Goal: Information Seeking & Learning: Learn about a topic

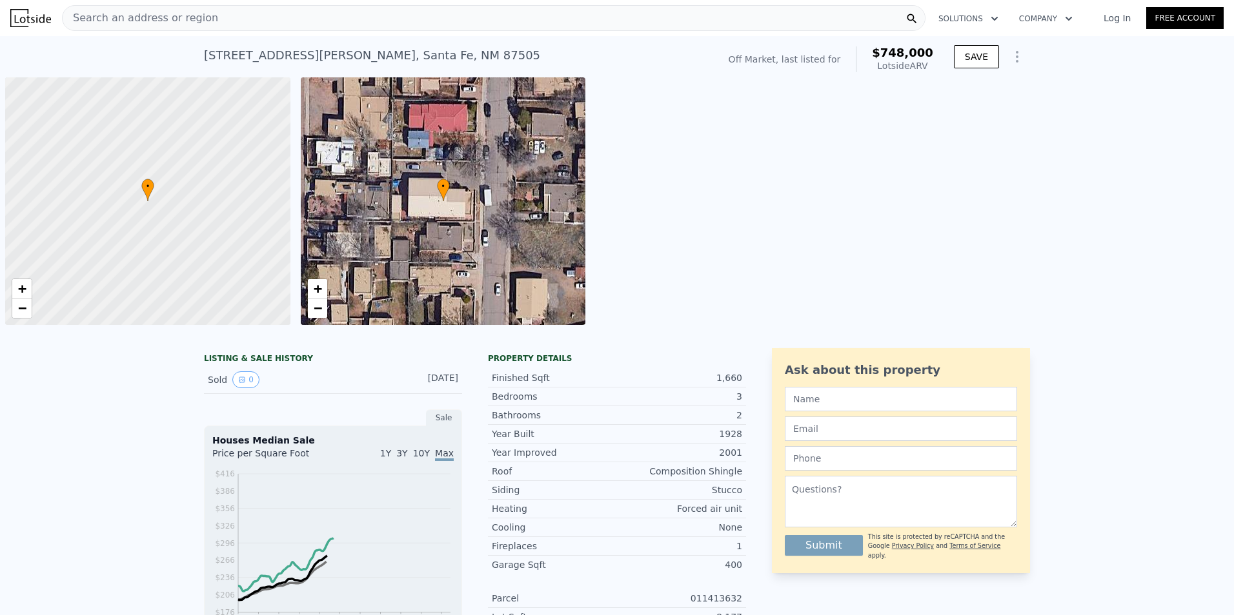
click at [146, 28] on div "Search an address or region" at bounding box center [140, 18] width 155 height 25
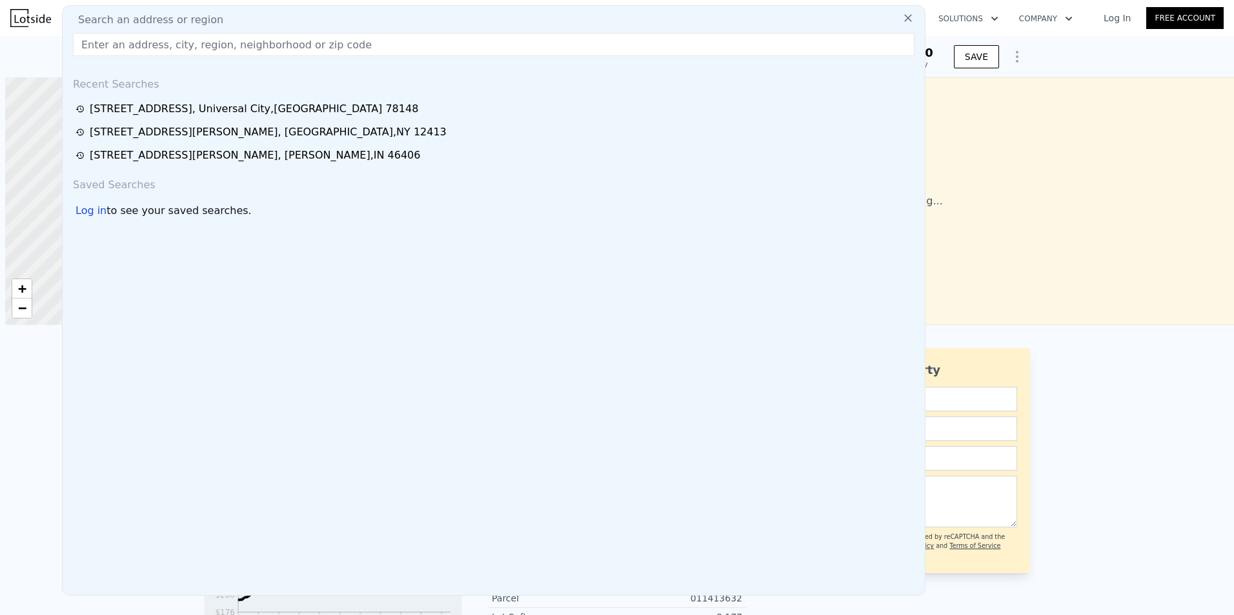
scroll to position [0, 5]
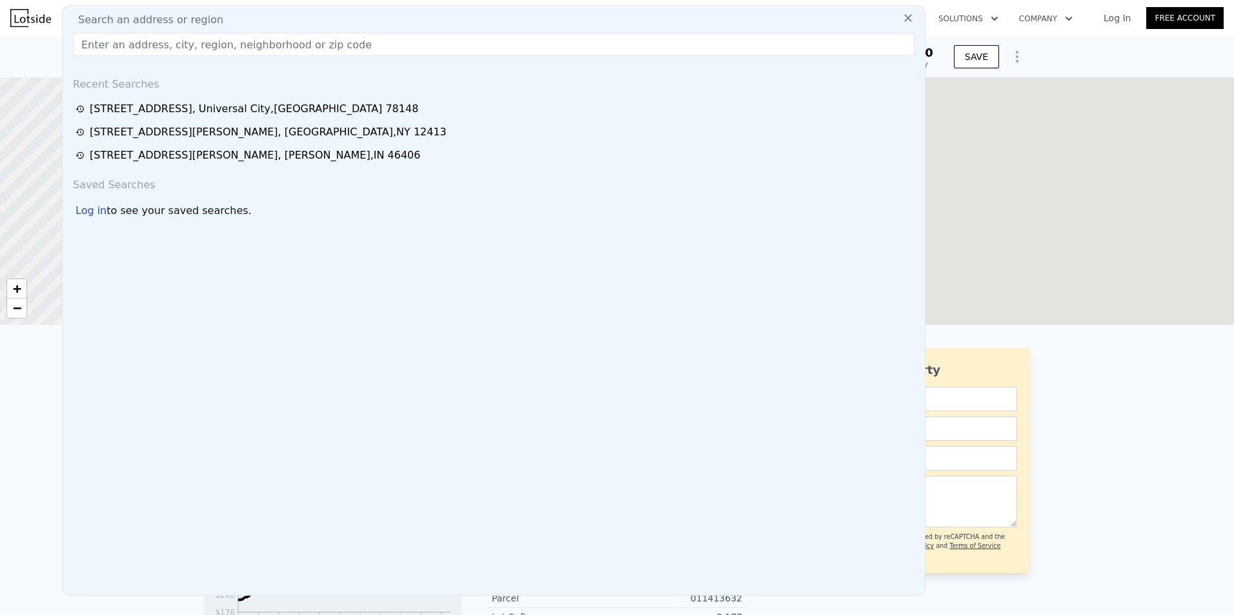
click at [130, 38] on input "text" at bounding box center [493, 44] width 841 height 23
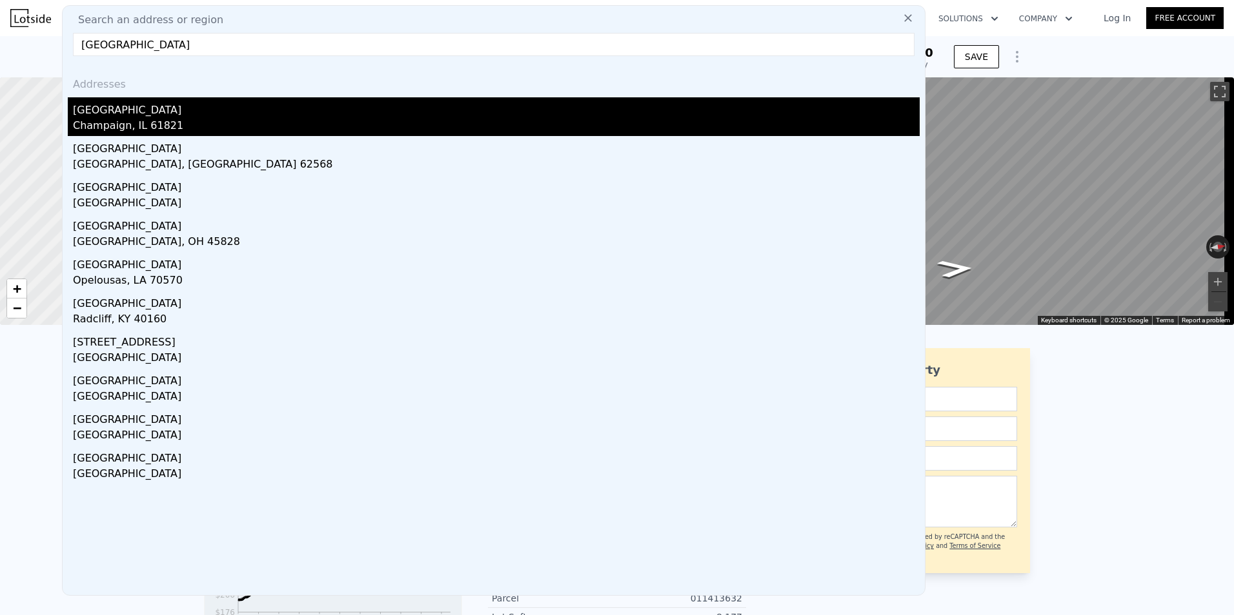
type input "[GEOGRAPHIC_DATA]"
click at [128, 123] on div "Champaign, IL 61821" at bounding box center [496, 127] width 846 height 18
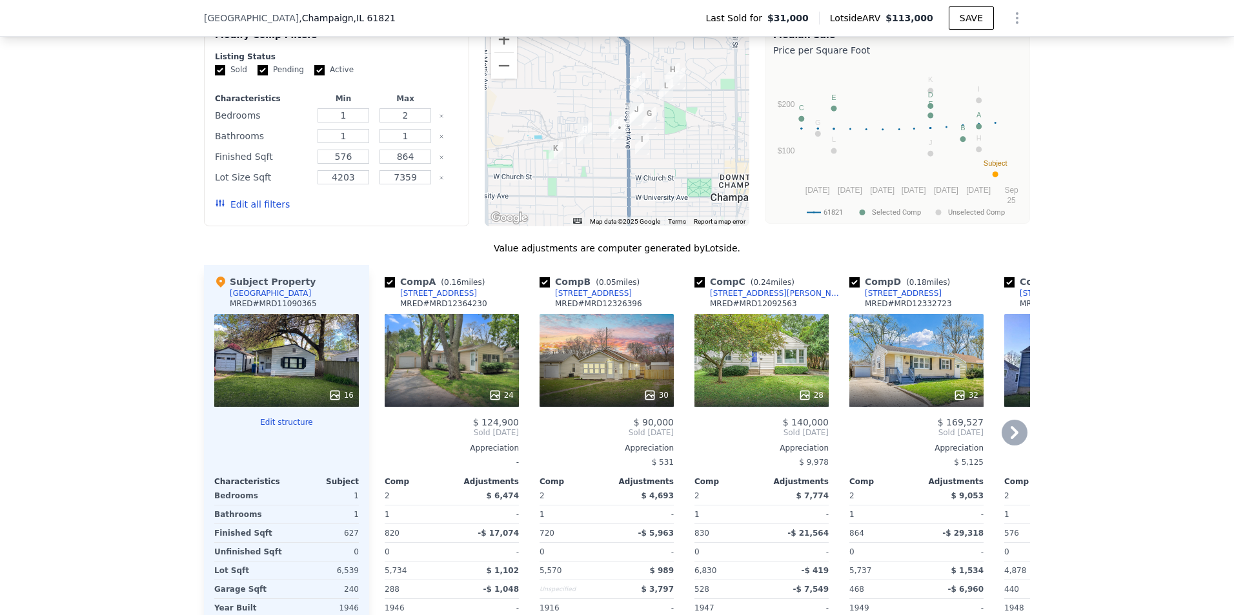
scroll to position [1157, 0]
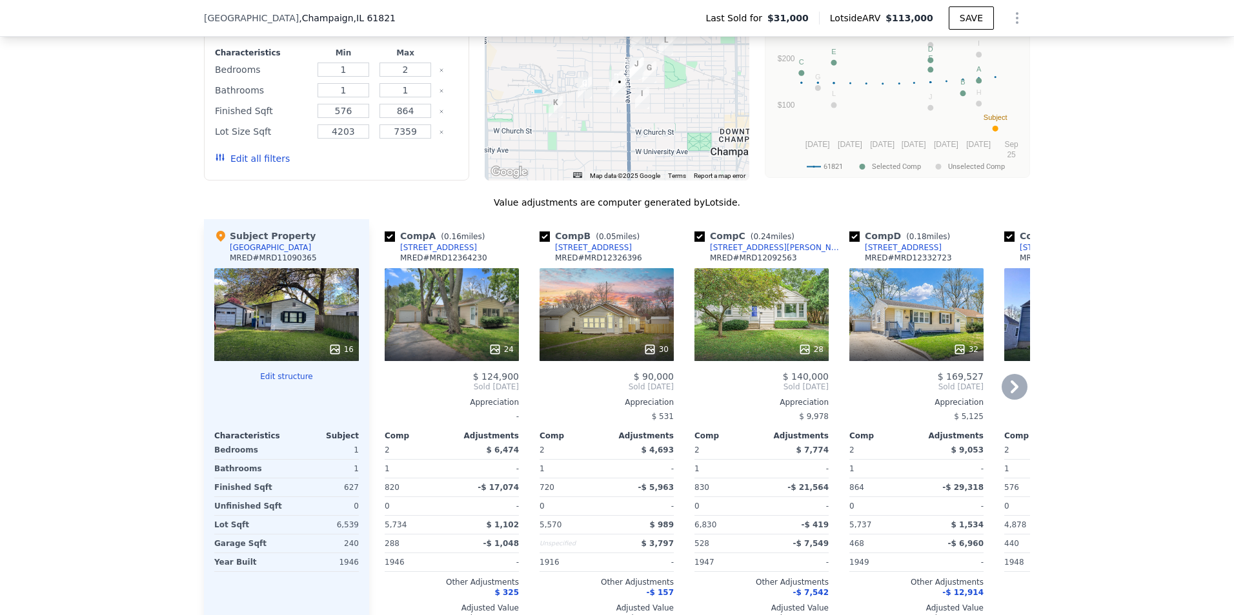
click at [1008, 396] on icon at bounding box center [1014, 387] width 26 height 26
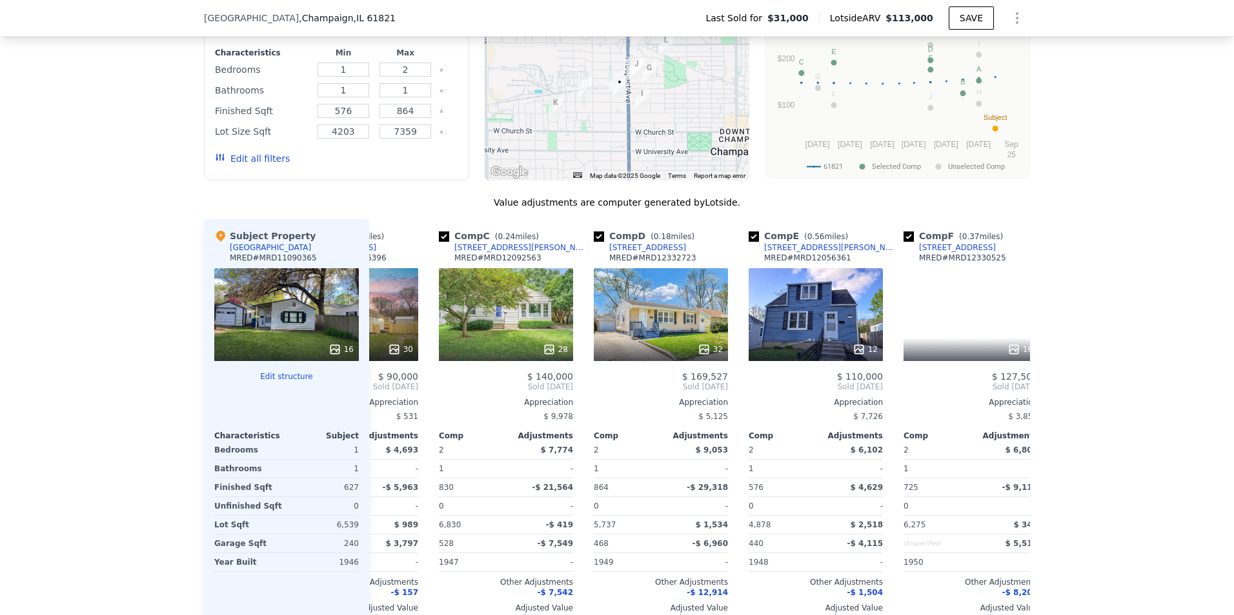
scroll to position [0, 310]
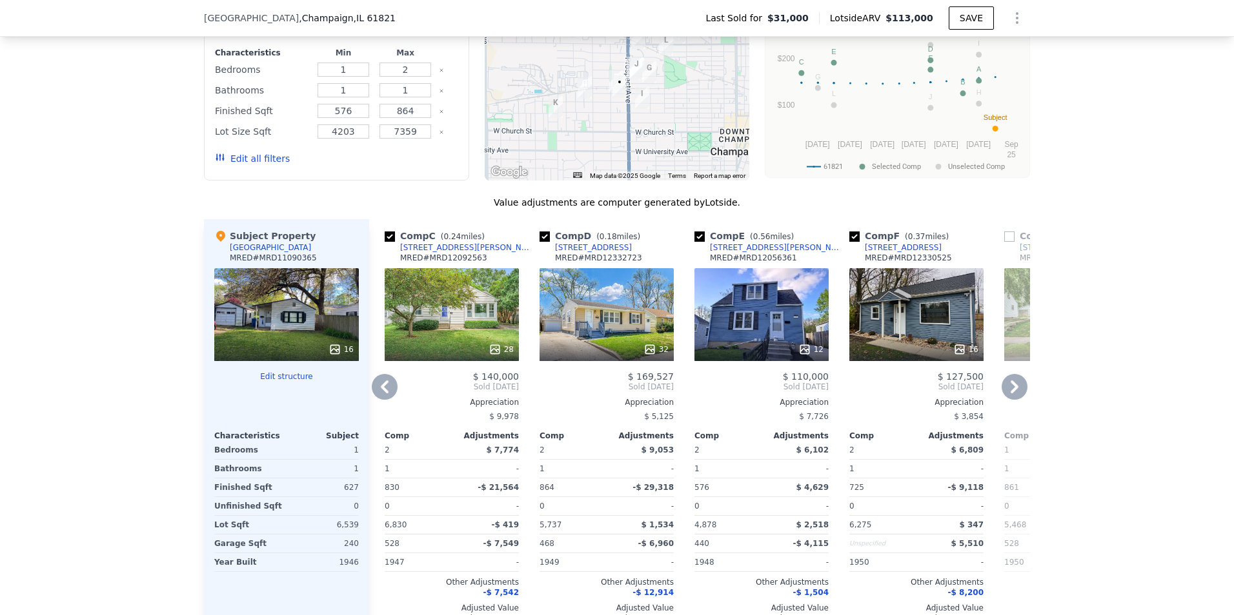
click at [1008, 396] on icon at bounding box center [1014, 387] width 26 height 26
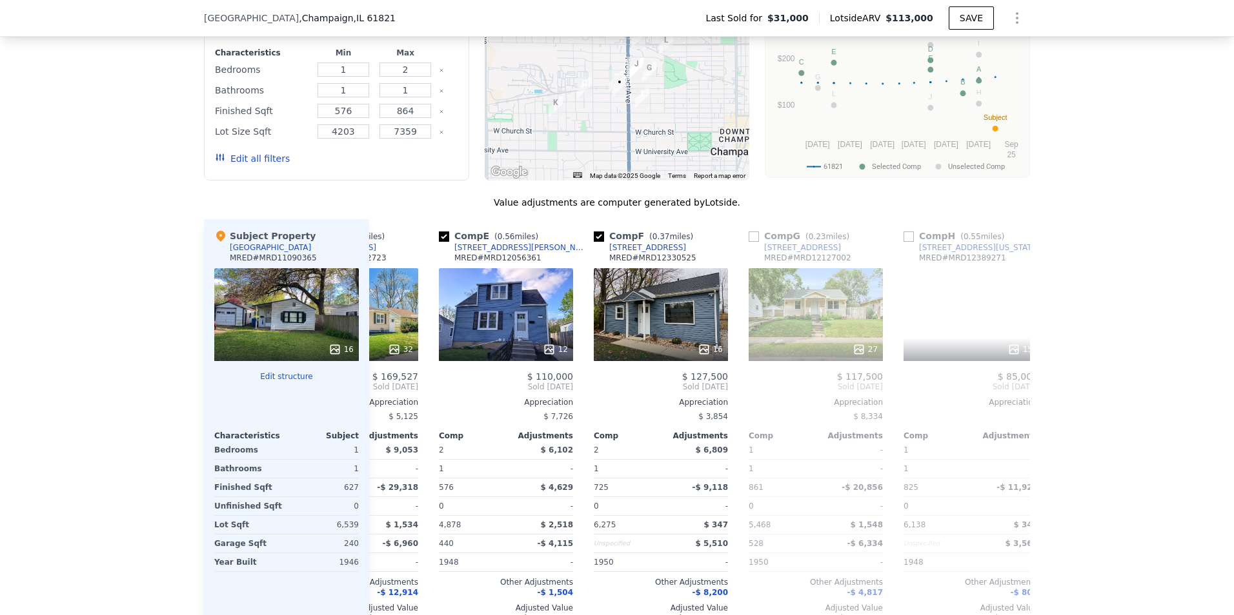
scroll to position [0, 619]
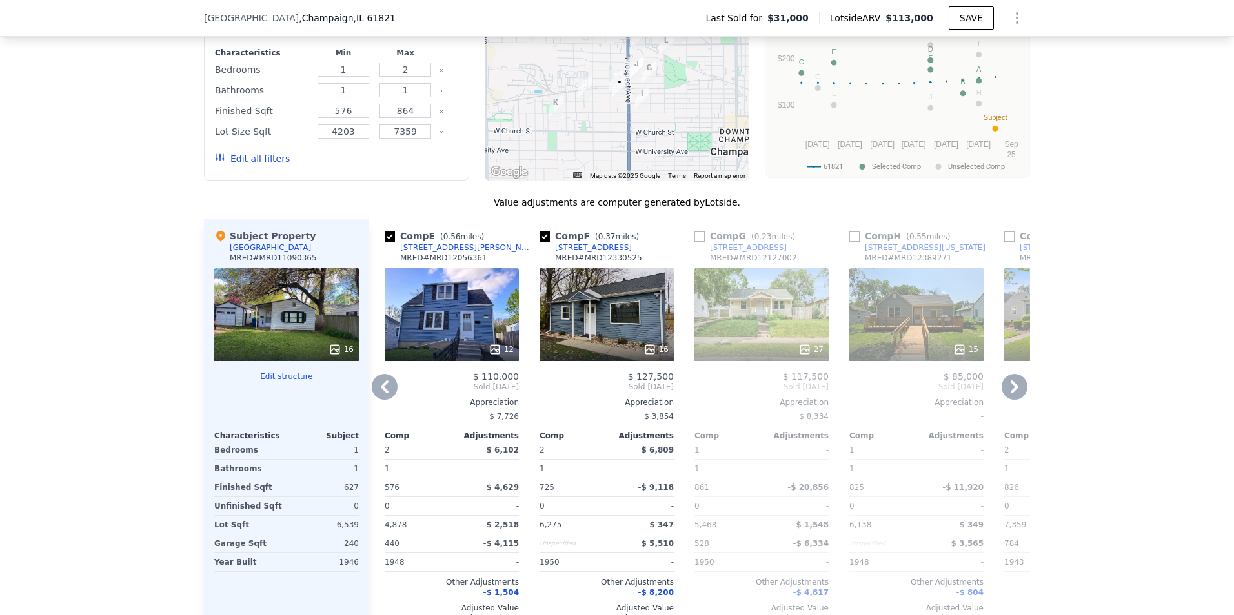
click at [1008, 396] on icon at bounding box center [1014, 387] width 26 height 26
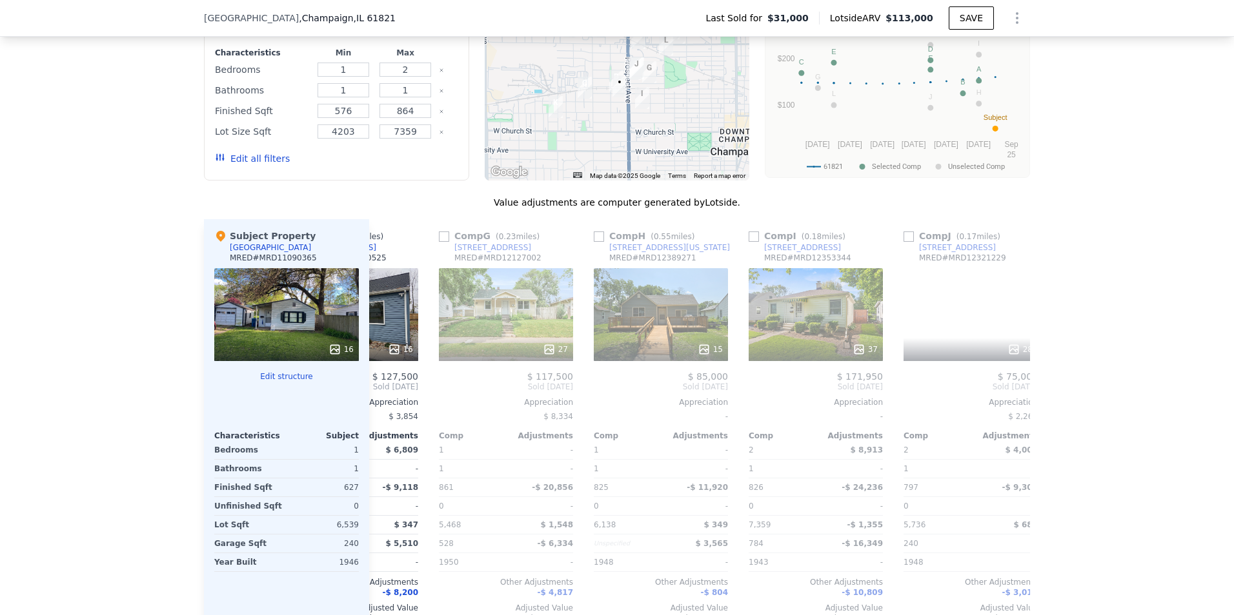
scroll to position [0, 929]
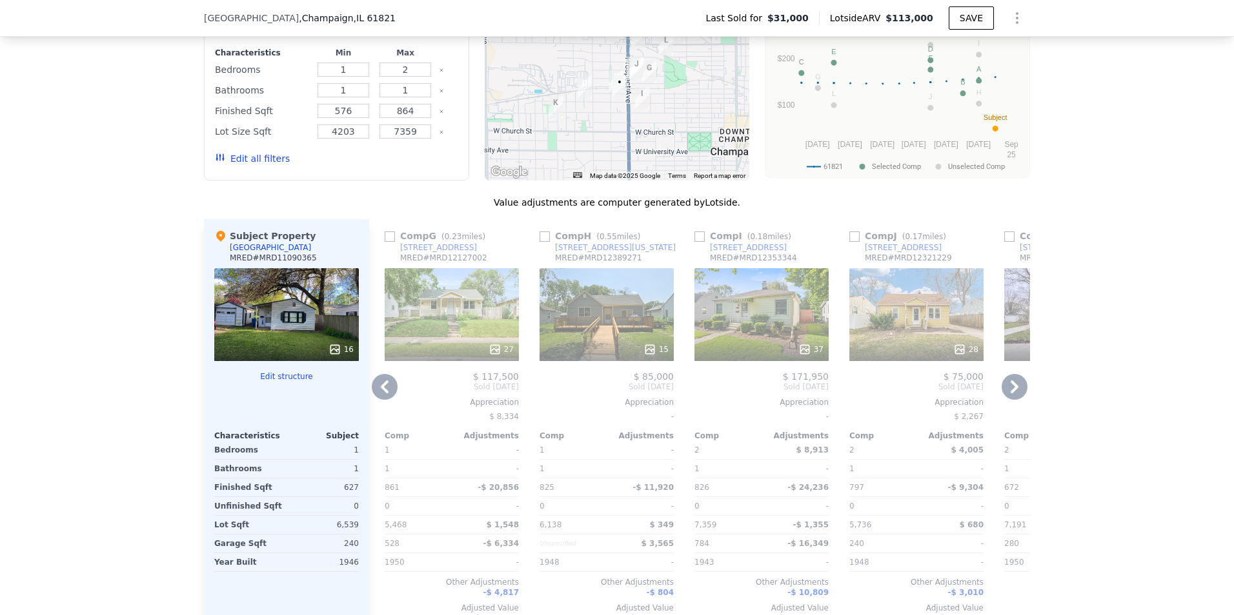
click at [1008, 396] on icon at bounding box center [1014, 387] width 26 height 26
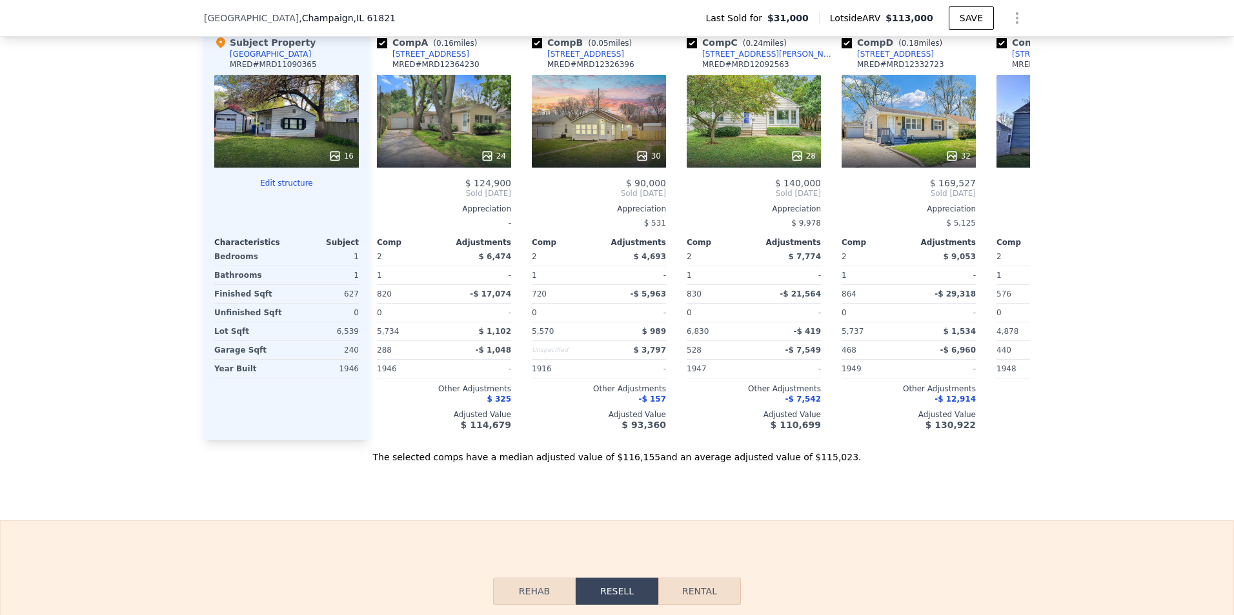
scroll to position [0, 0]
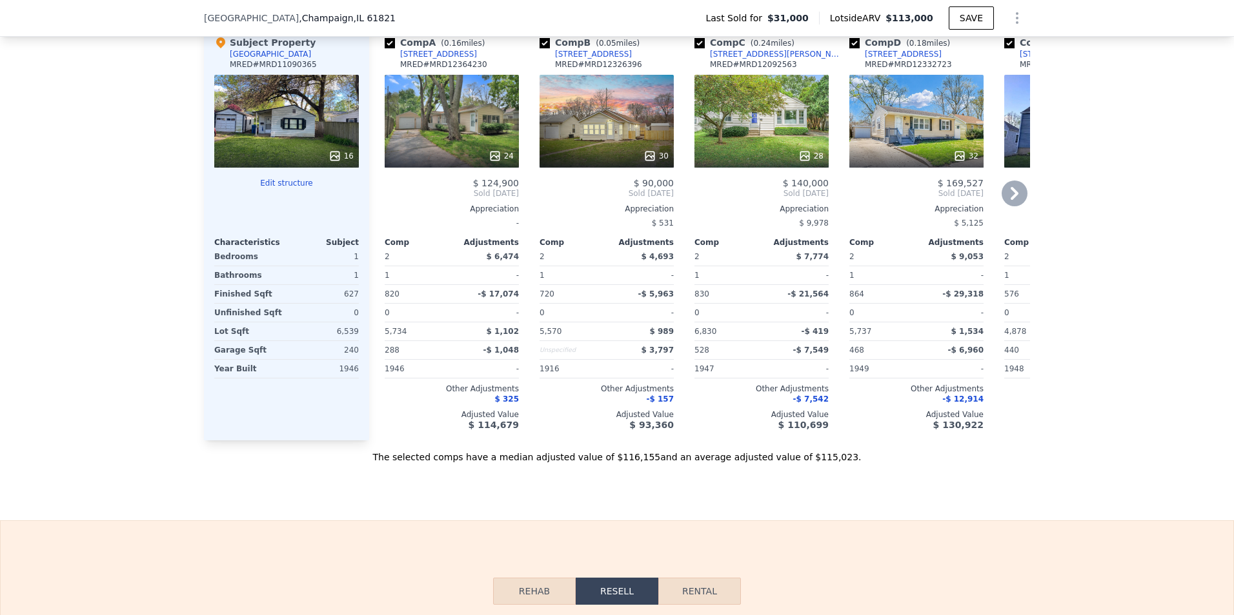
click at [599, 135] on div "30" at bounding box center [606, 121] width 134 height 93
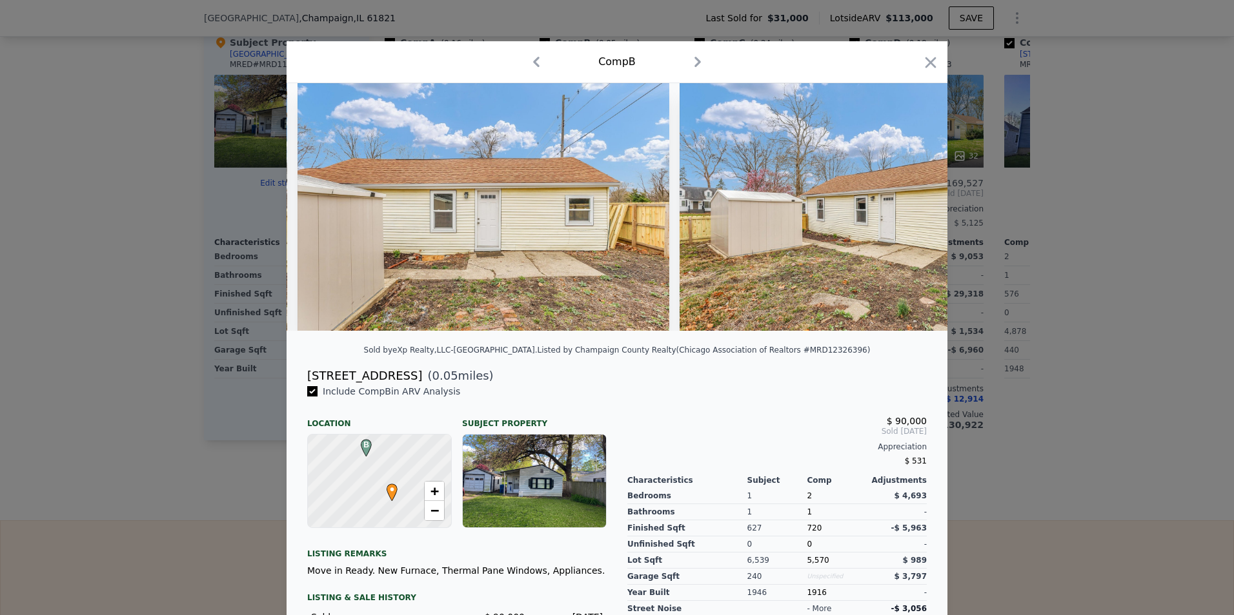
scroll to position [0, 9352]
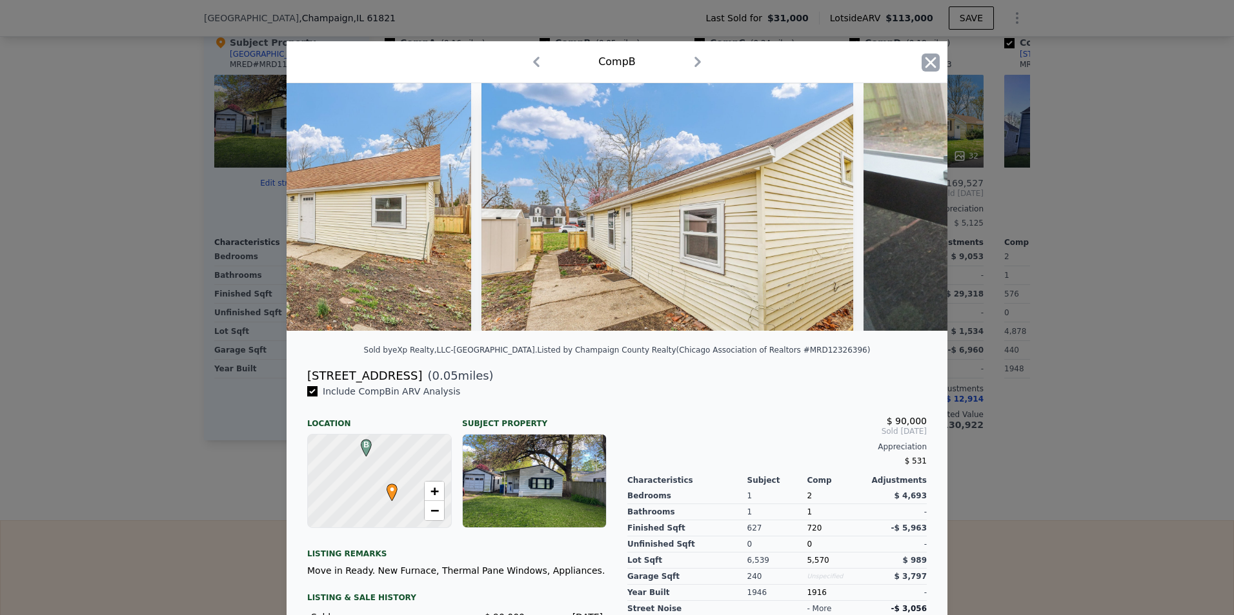
click at [926, 62] on icon "button" at bounding box center [930, 62] width 11 height 11
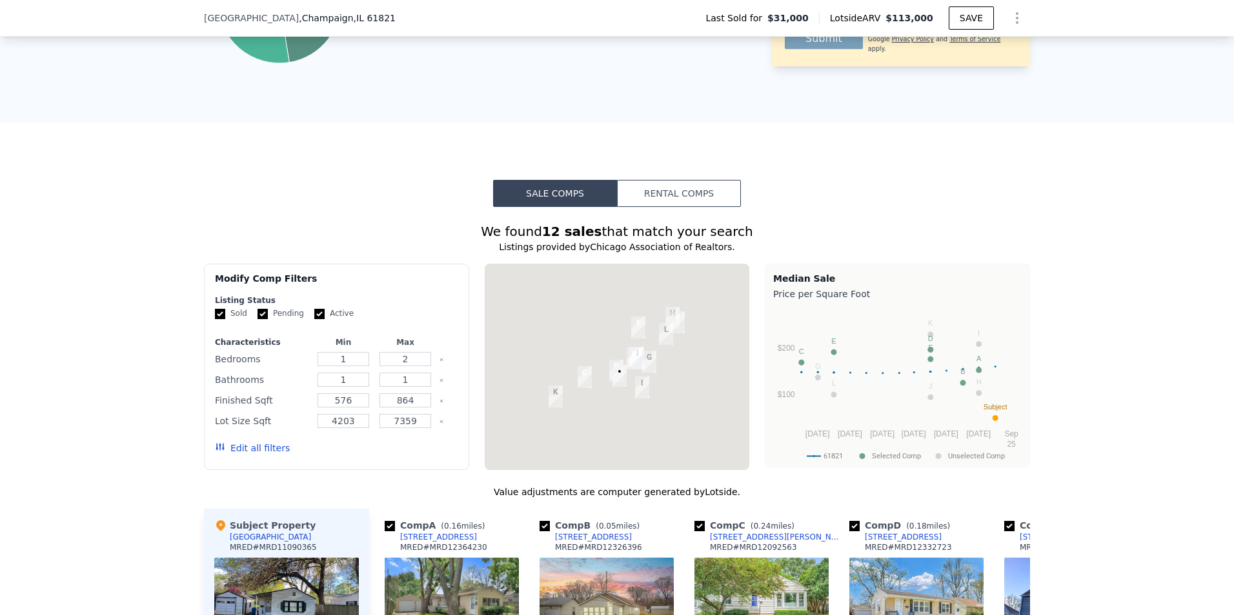
scroll to position [899, 0]
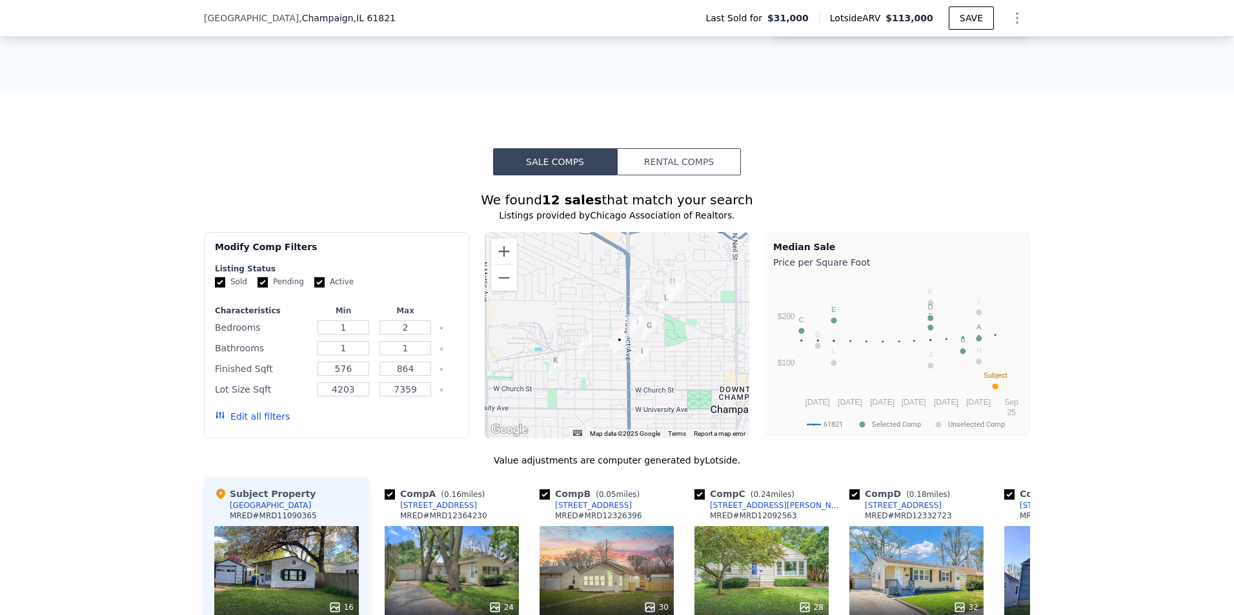
click at [661, 174] on button "Rental Comps" at bounding box center [679, 161] width 124 height 27
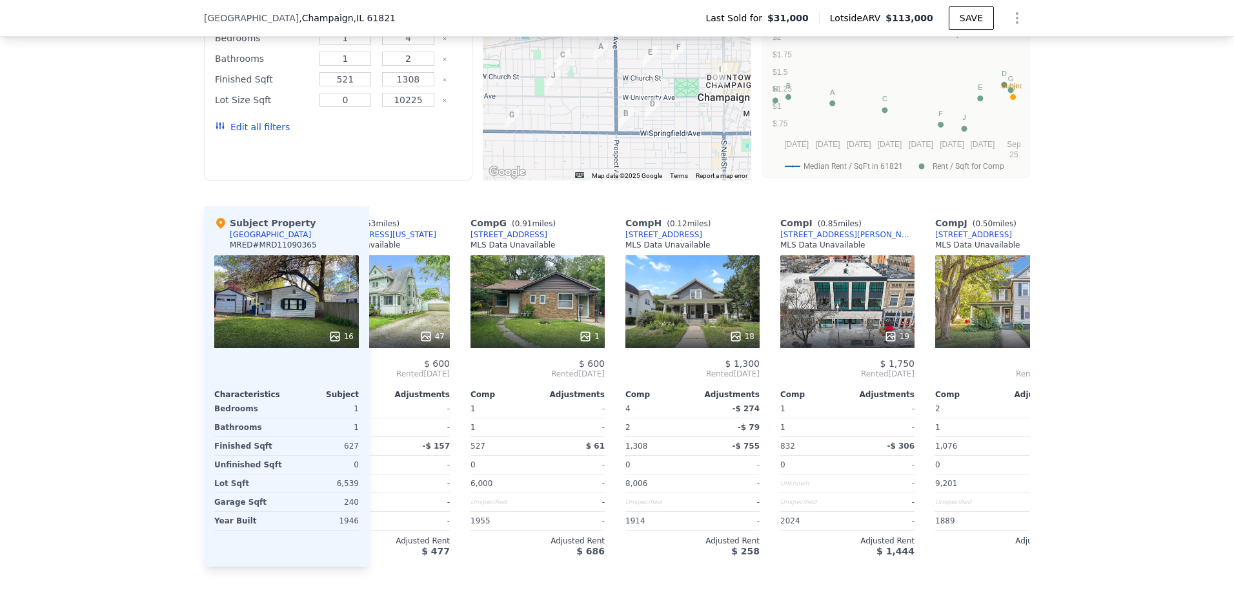
scroll to position [0, 788]
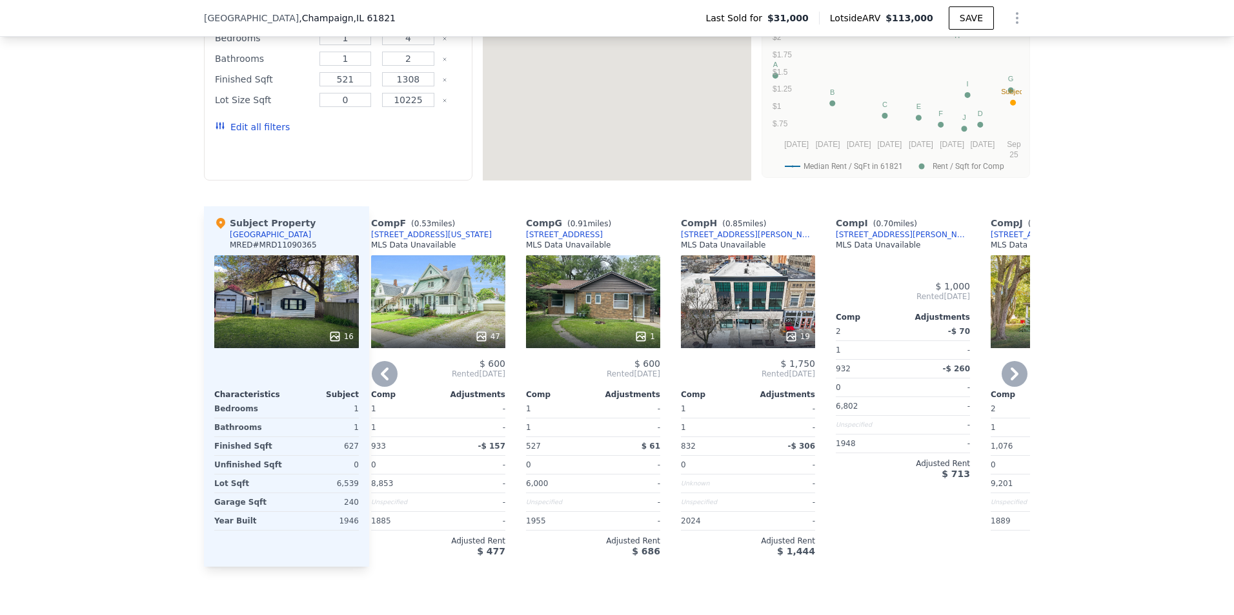
type input "2"
type input "1"
type input "500"
type input "1076"
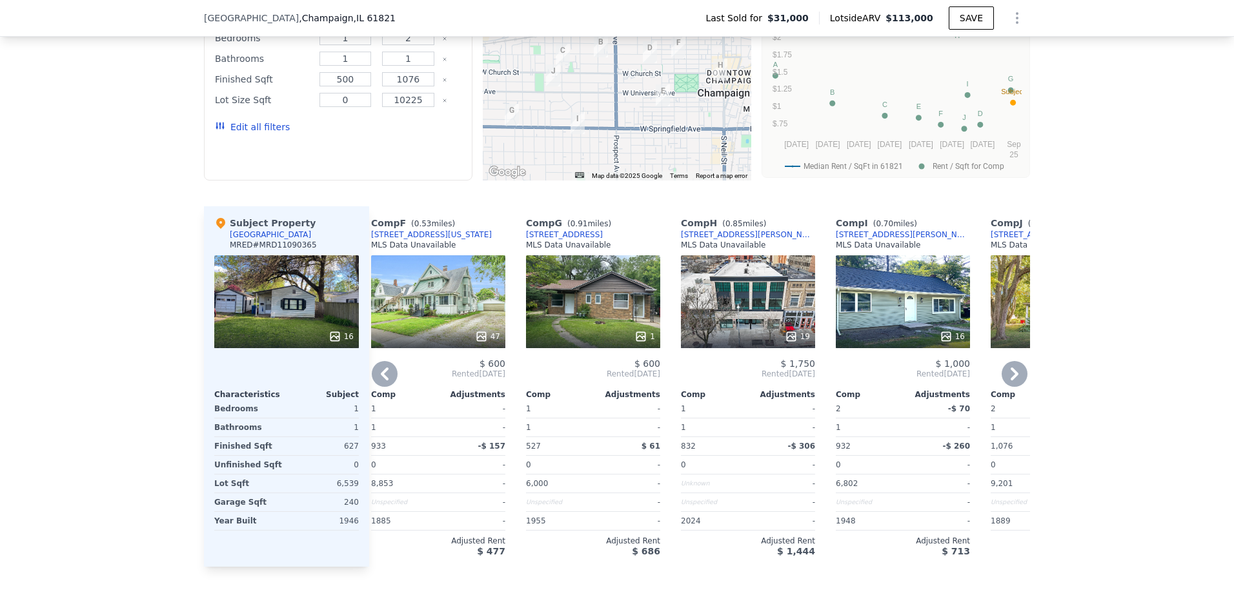
click at [381, 381] on icon at bounding box center [385, 374] width 8 height 13
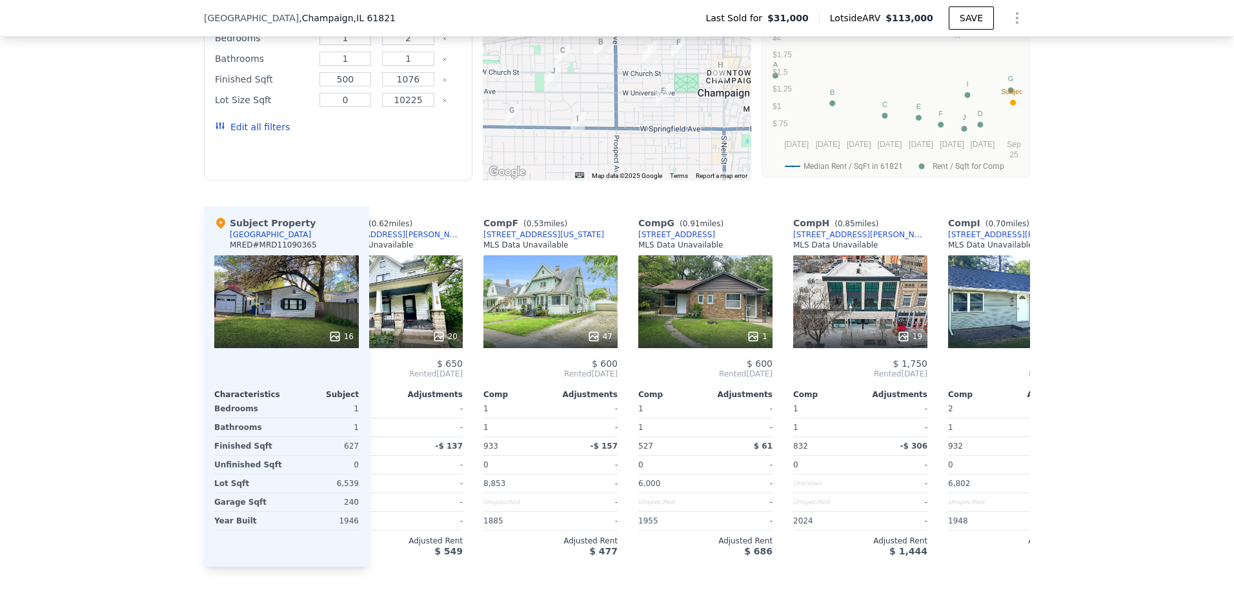
scroll to position [0, 478]
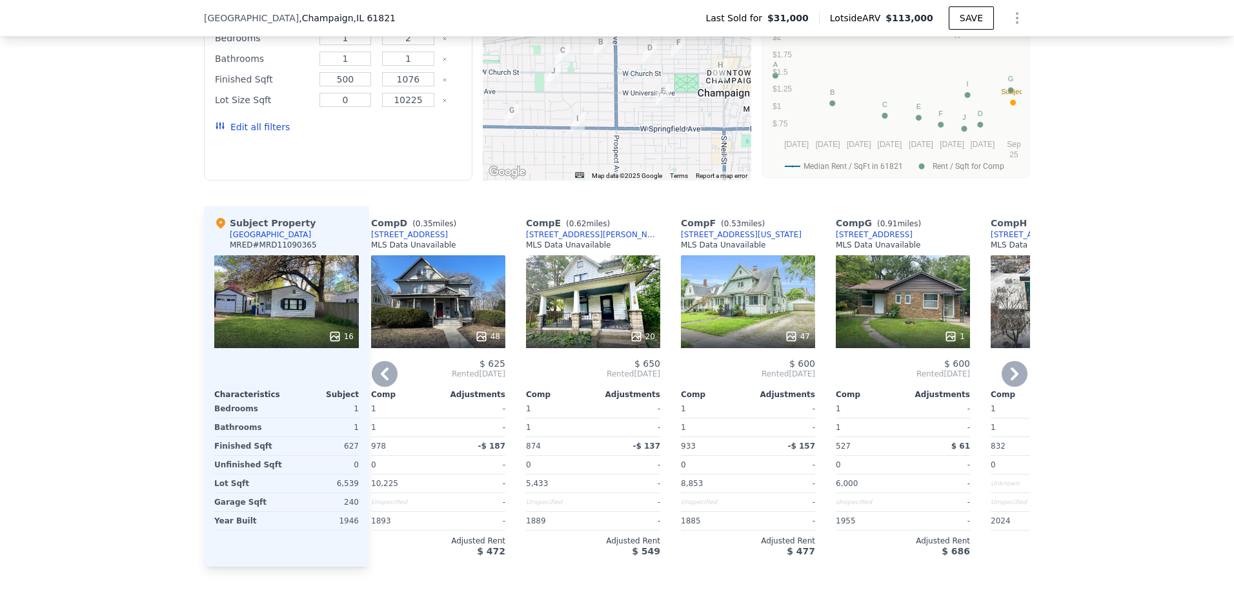
click at [381, 381] on icon at bounding box center [385, 374] width 8 height 13
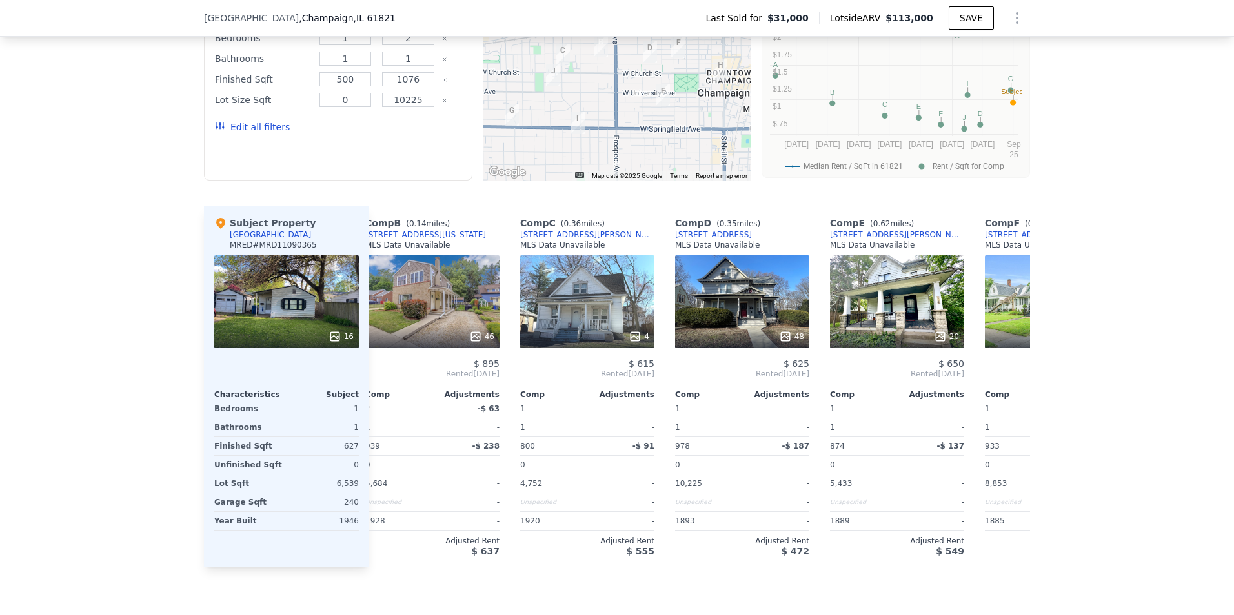
scroll to position [0, 168]
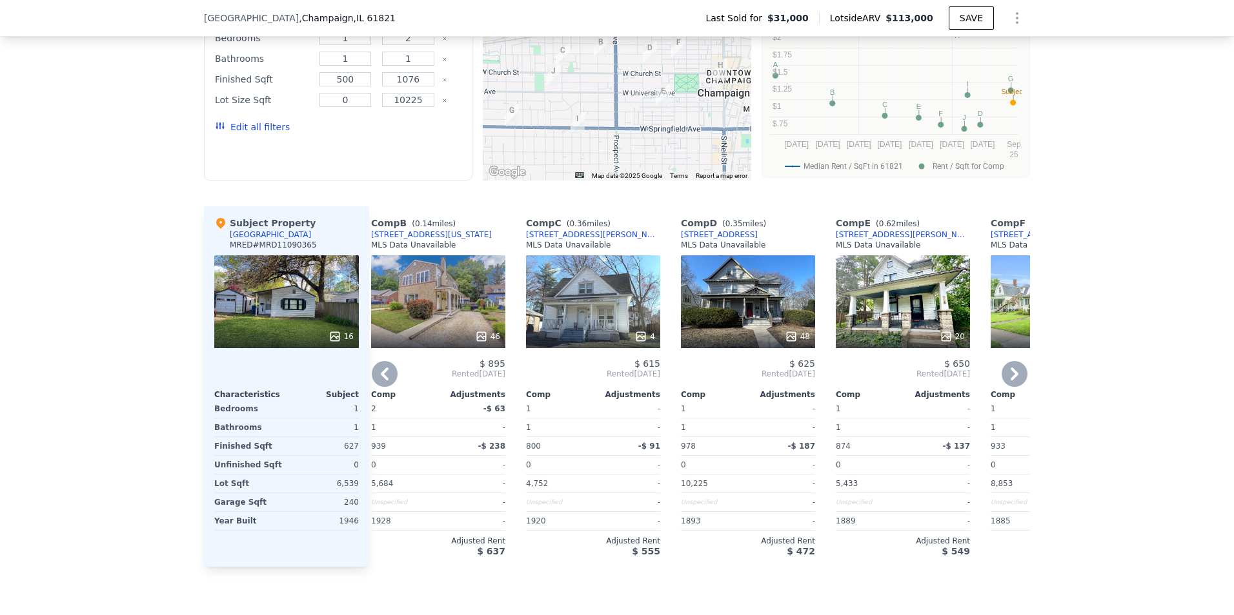
click at [381, 381] on icon at bounding box center [385, 374] width 8 height 13
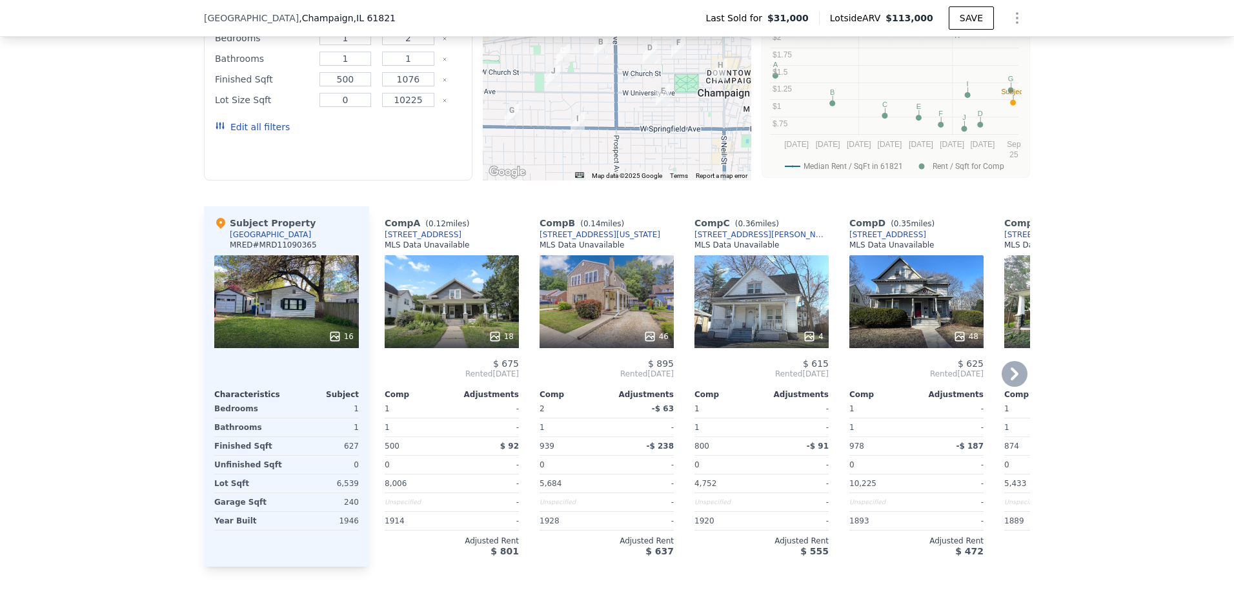
scroll to position [926, 0]
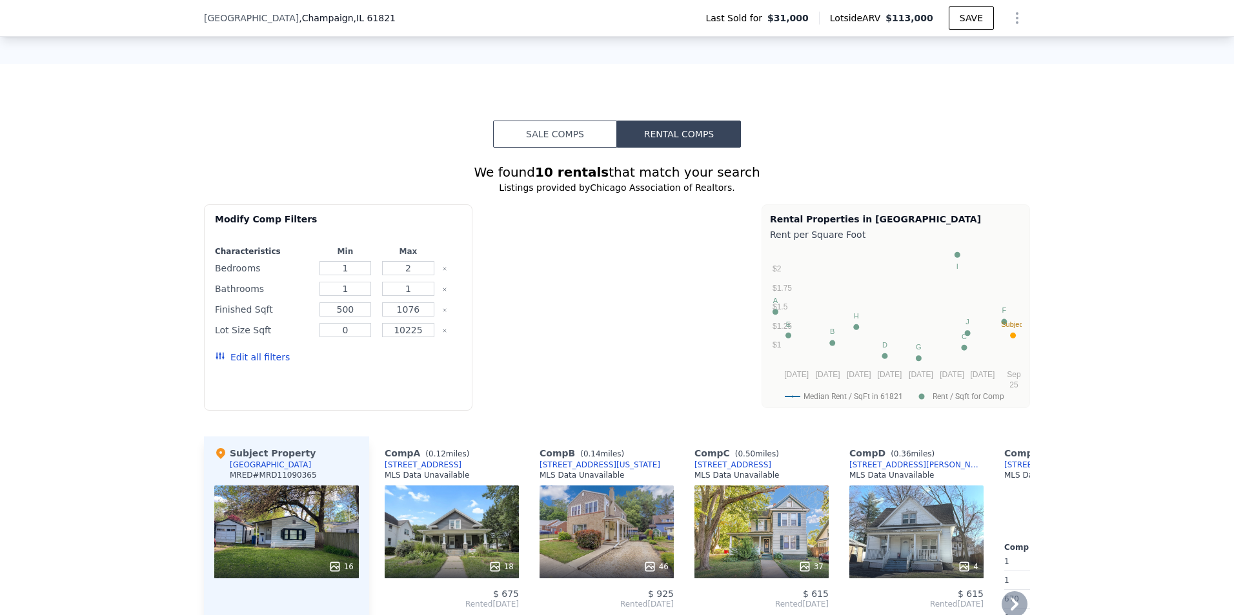
type input "391"
type input "980"
type input "9201"
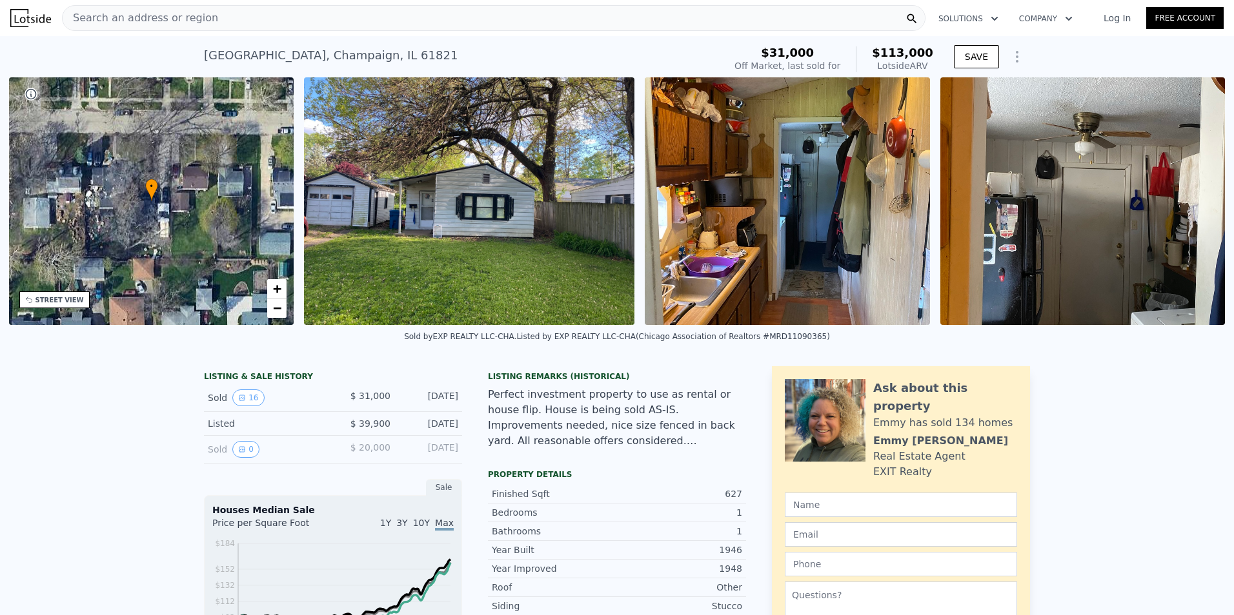
scroll to position [0, 300]
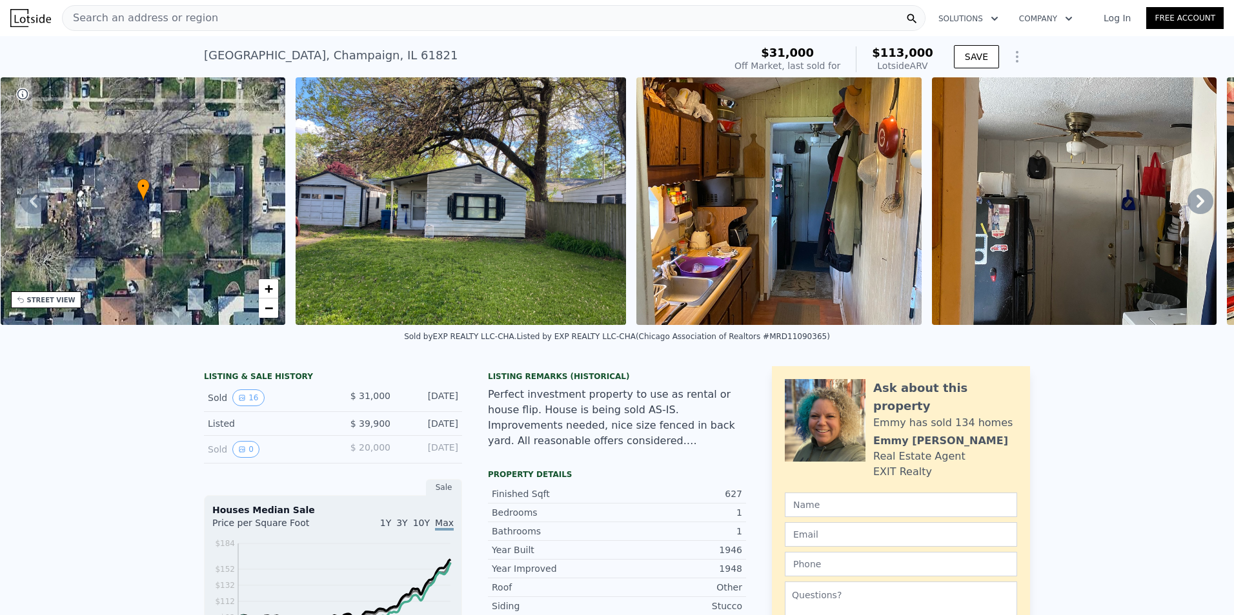
type input "4"
type input "2"
type input "527"
type input "1308"
type input "4752"
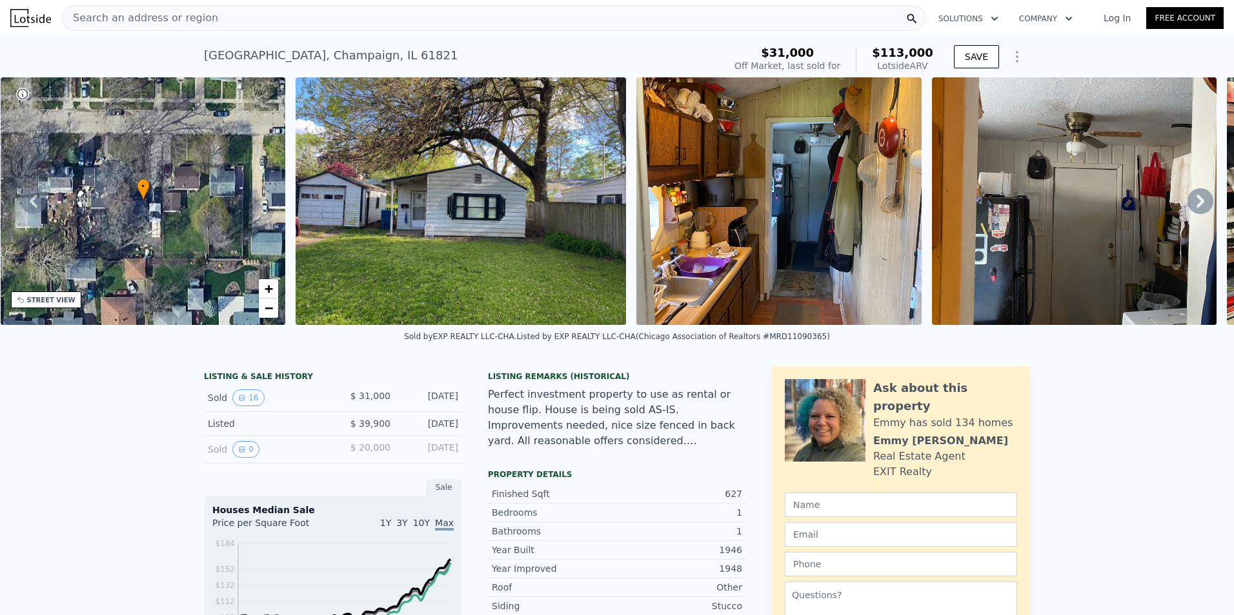
type input "10225"
type input "2"
type input "1"
type input "515"
type input "1177"
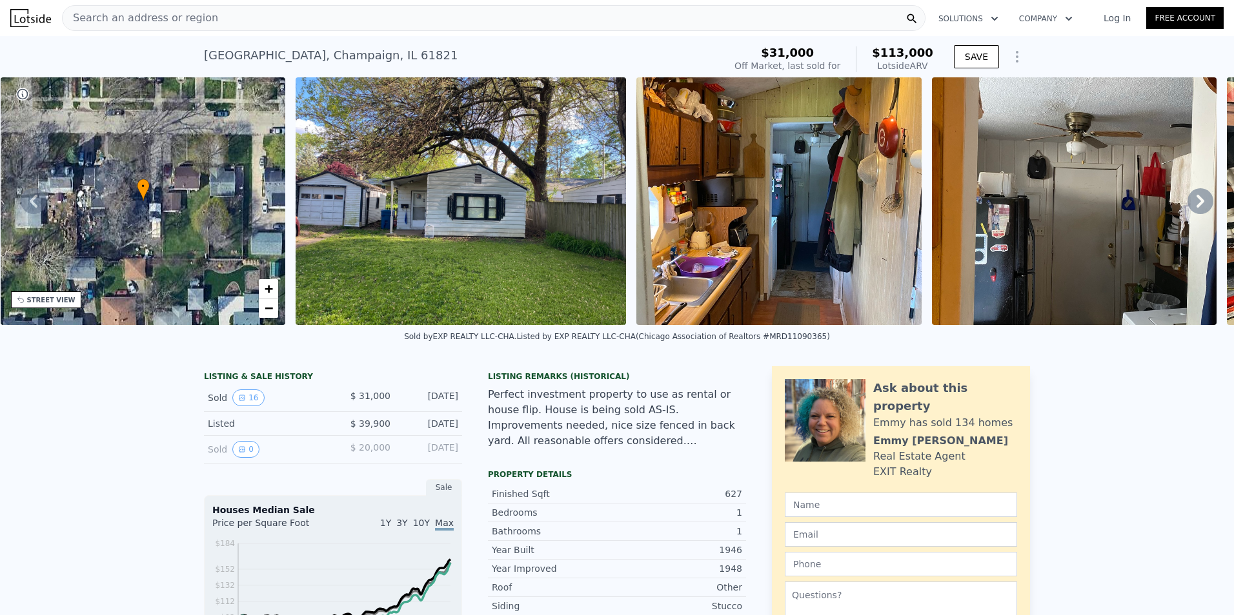
type input "0"
type input "8853"
type input "4"
type input "2"
type input "1308"
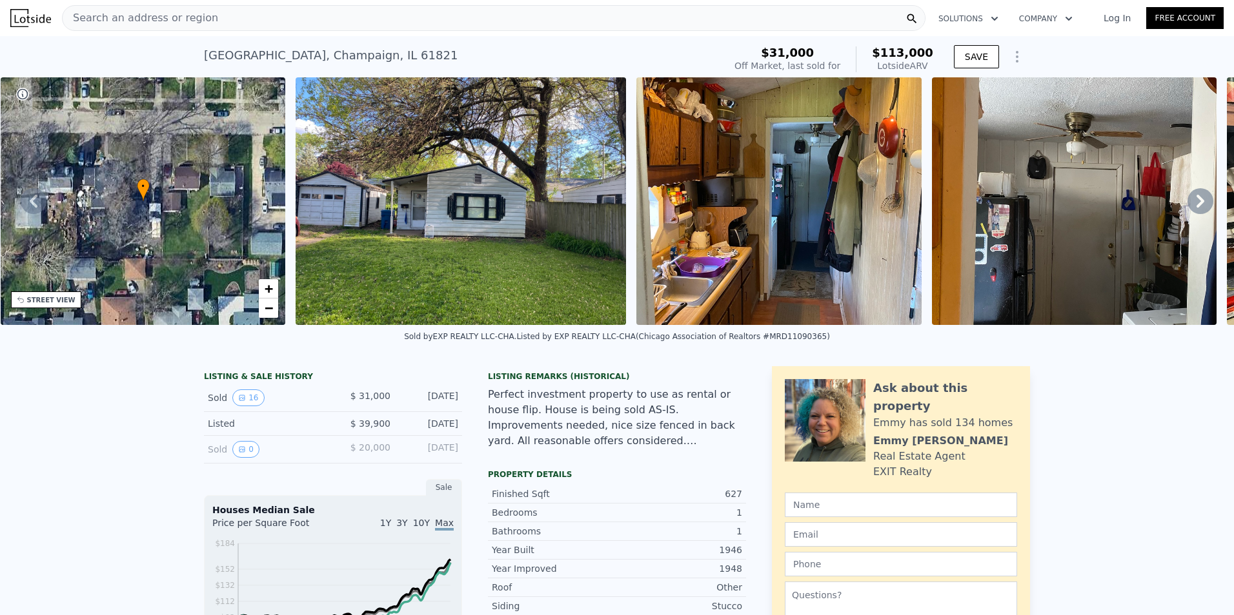
type input "9201"
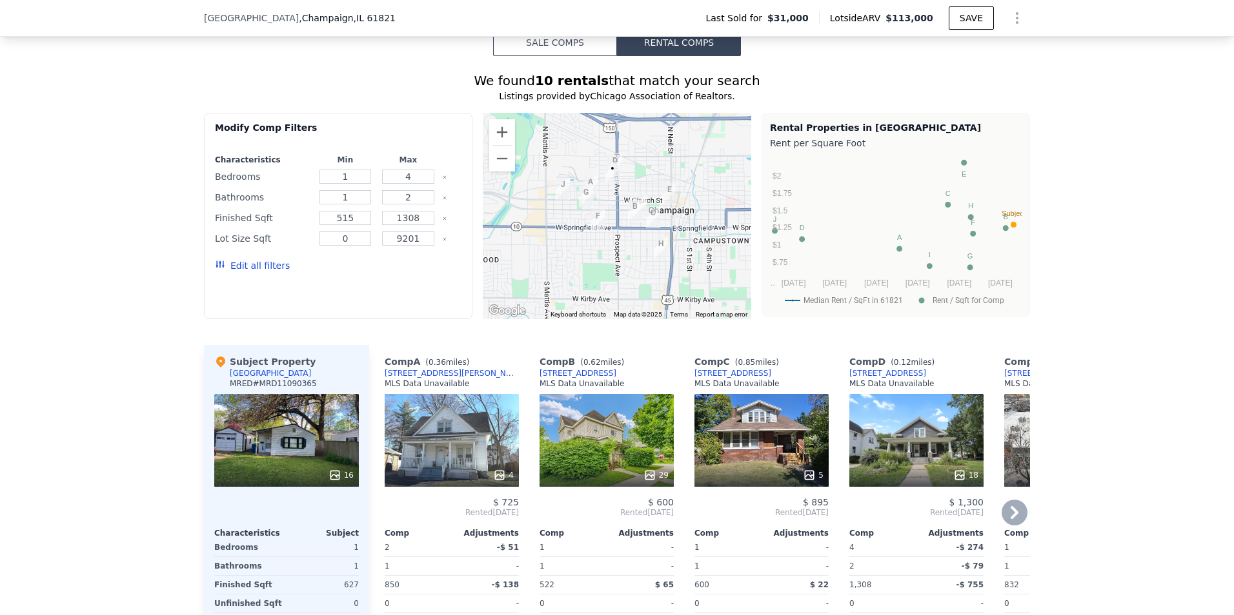
scroll to position [1028, 0]
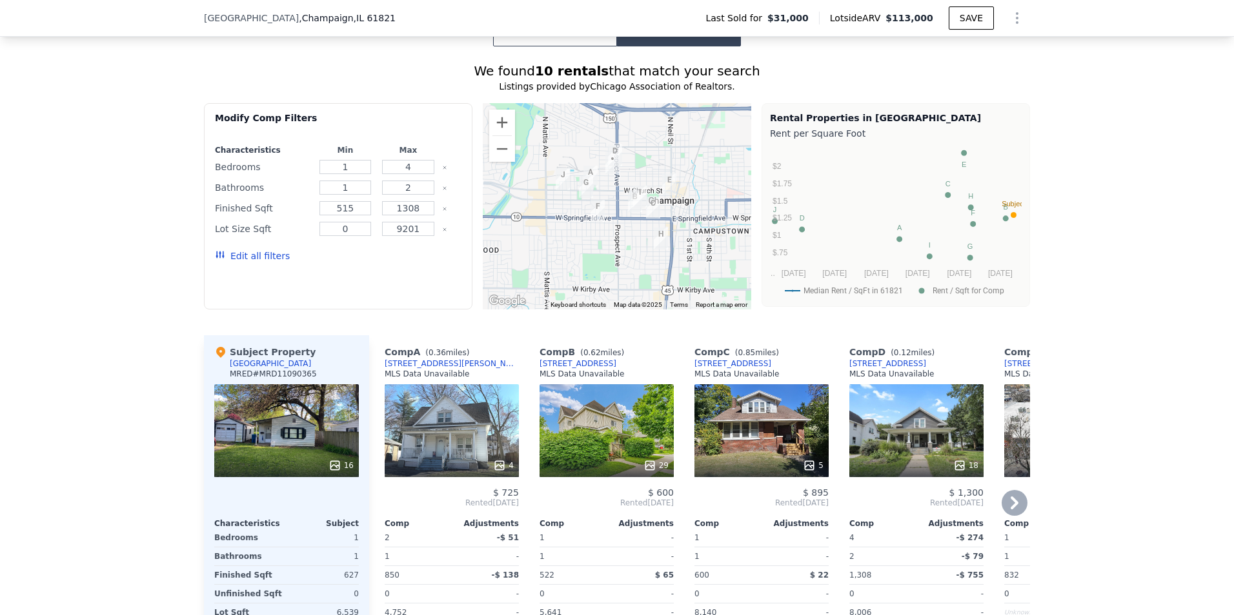
click at [1005, 509] on icon at bounding box center [1014, 503] width 26 height 26
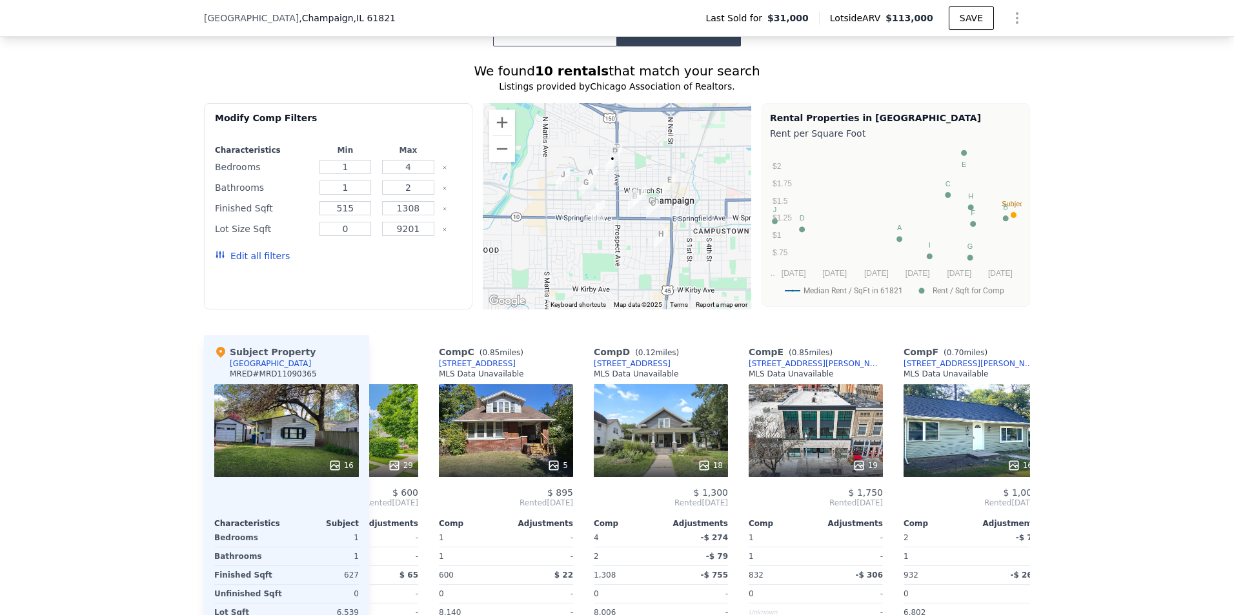
scroll to position [0, 310]
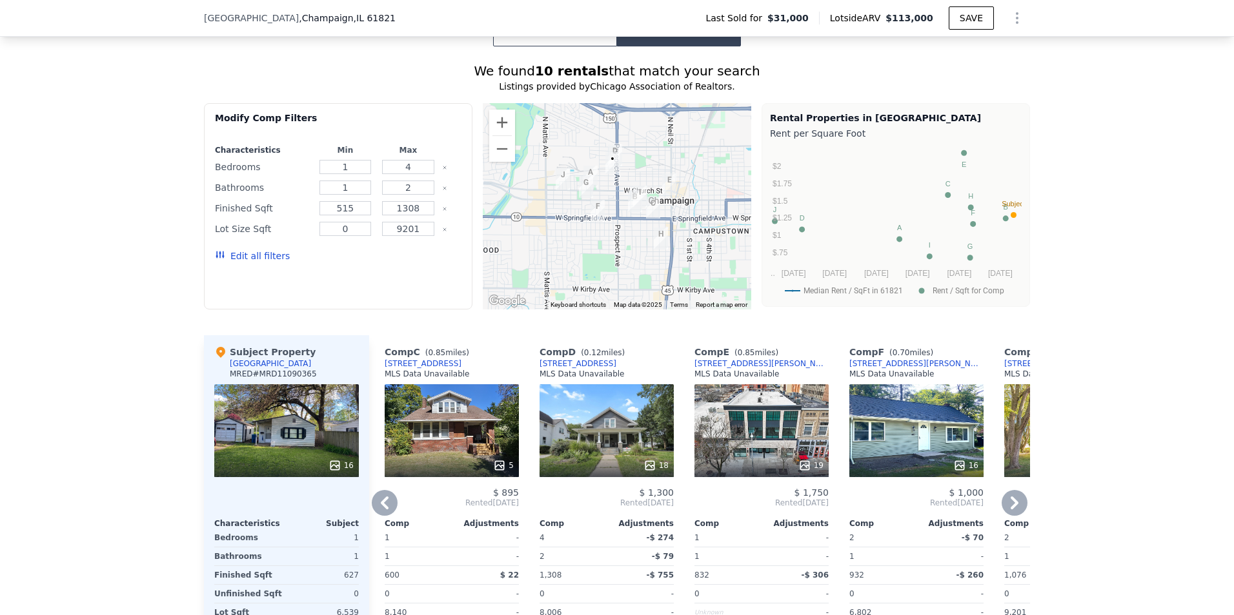
click at [1006, 510] on icon at bounding box center [1014, 503] width 26 height 26
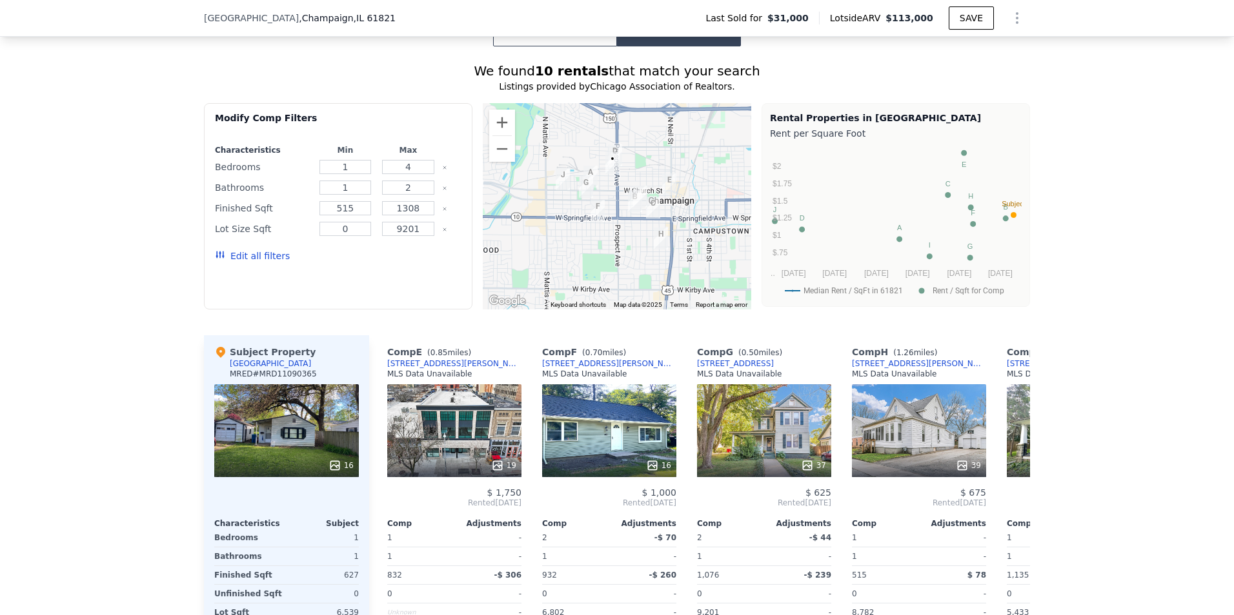
scroll to position [0, 619]
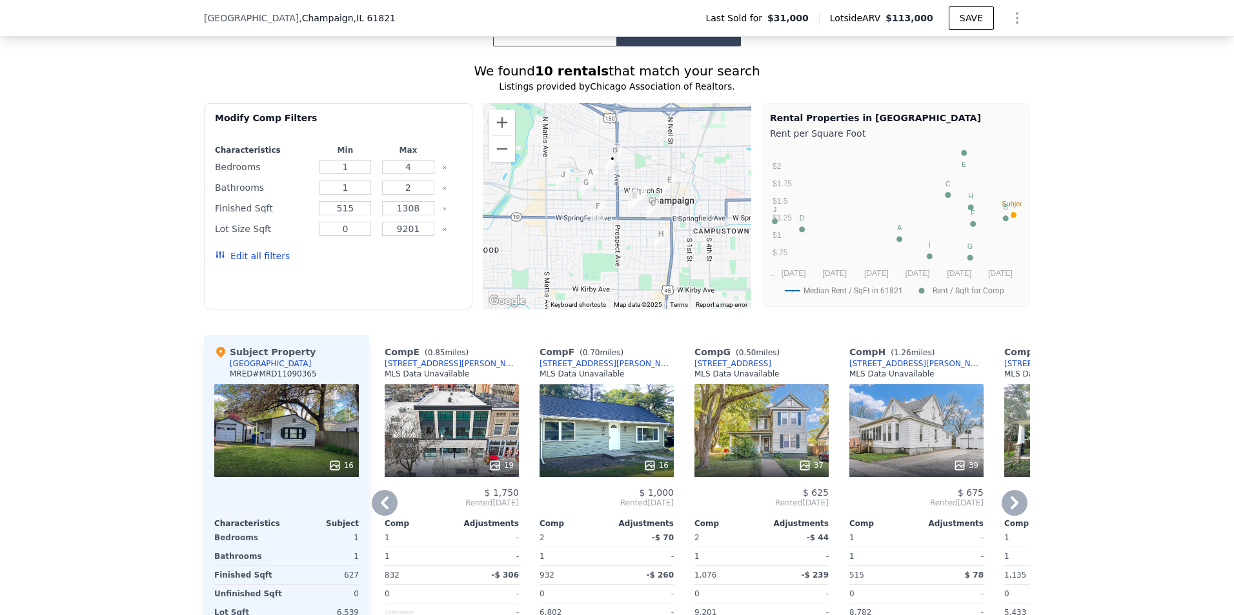
click at [1002, 508] on icon at bounding box center [1014, 503] width 26 height 26
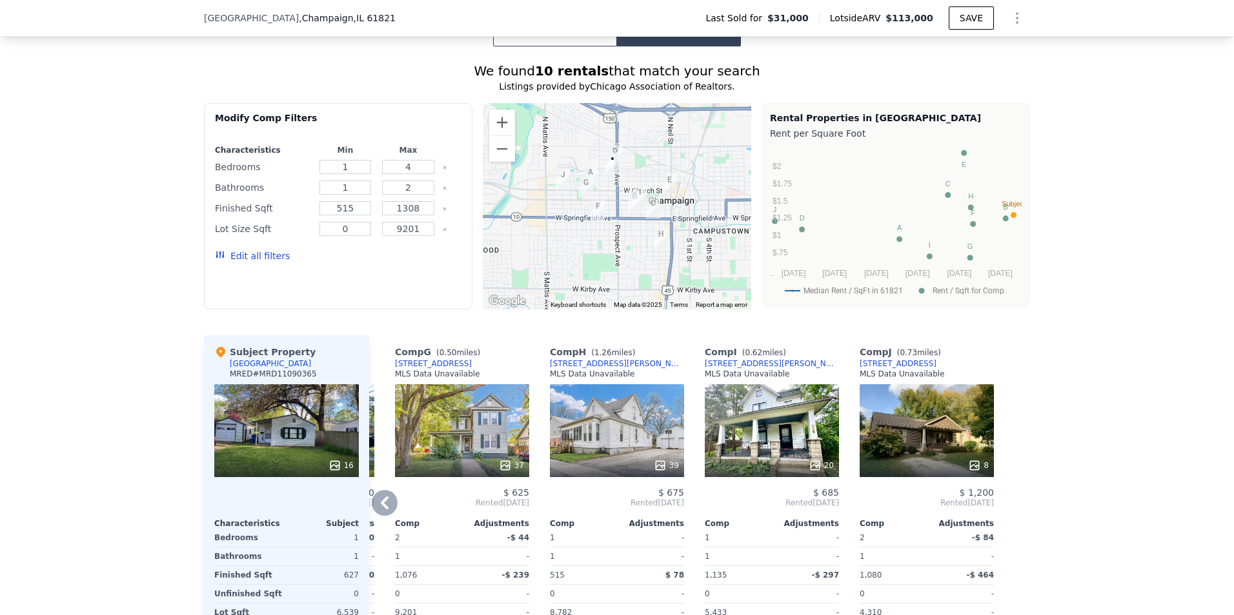
scroll to position [714, 0]
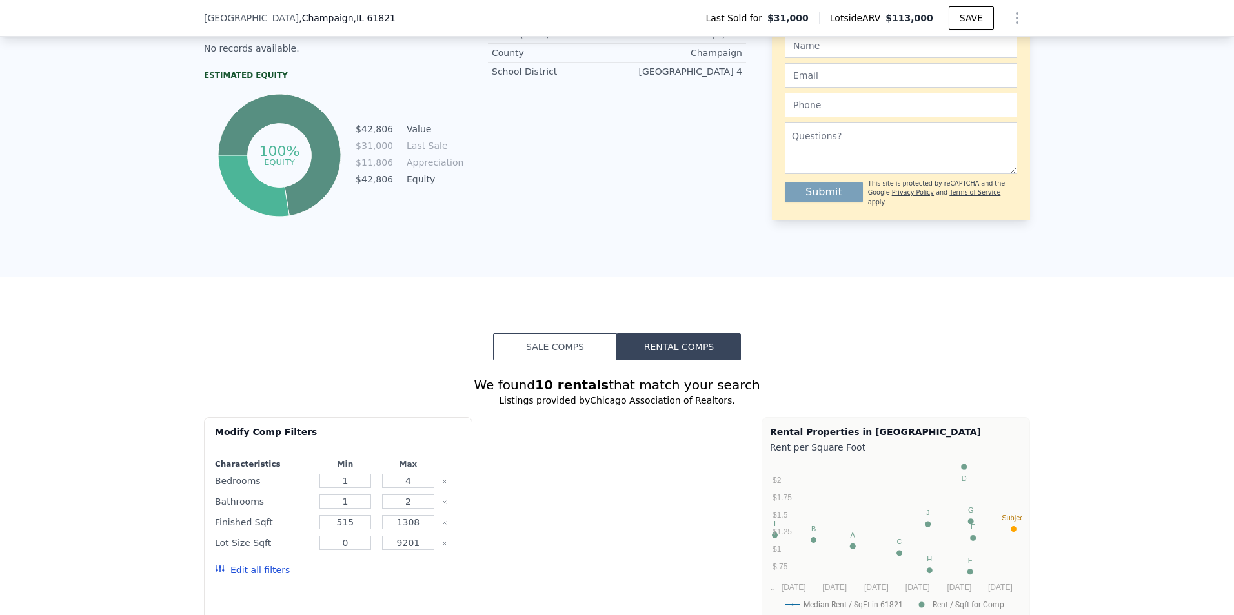
type input "2"
type input "1"
type input "1135"
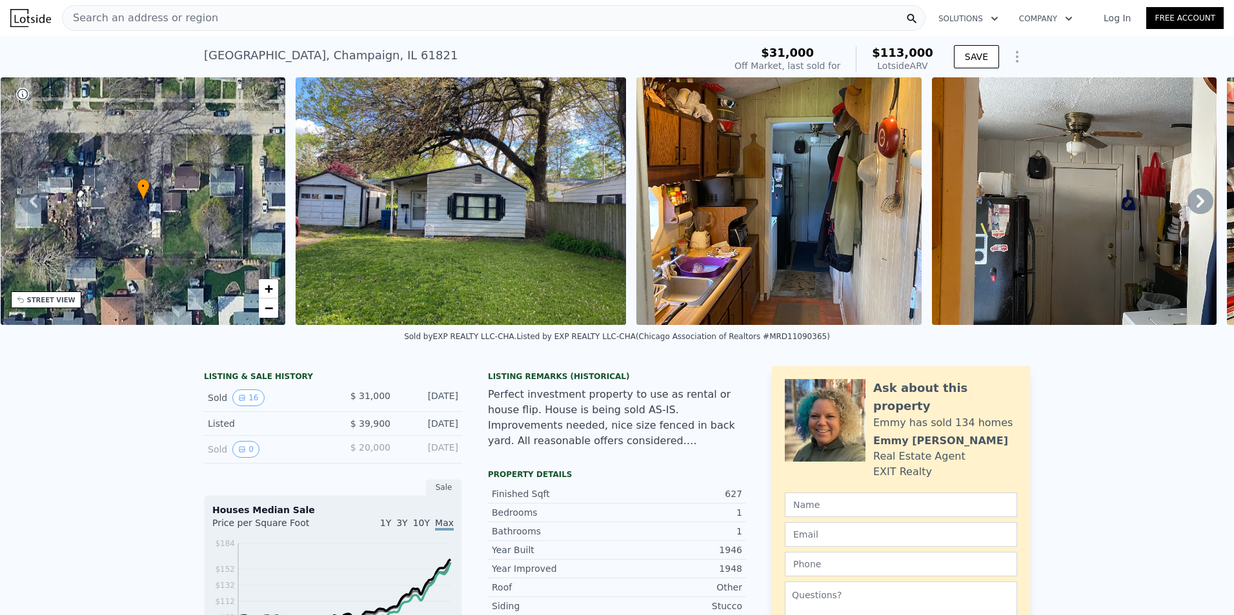
click at [121, 19] on span "Search an address or region" at bounding box center [140, 17] width 155 height 15
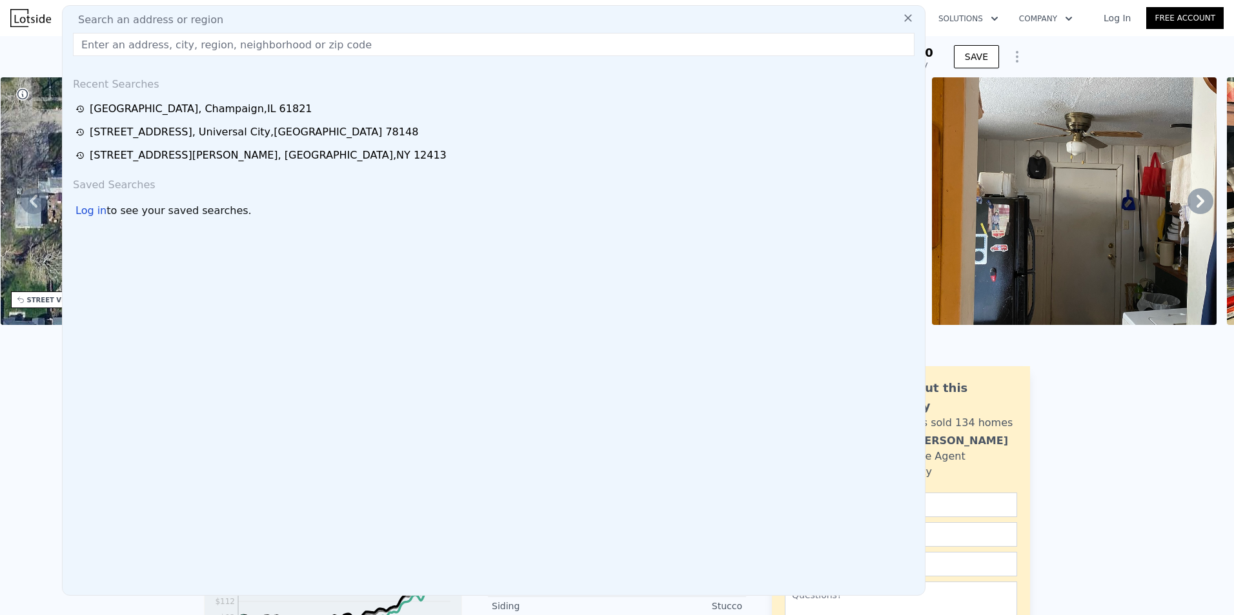
click at [129, 42] on input "text" at bounding box center [493, 44] width 841 height 23
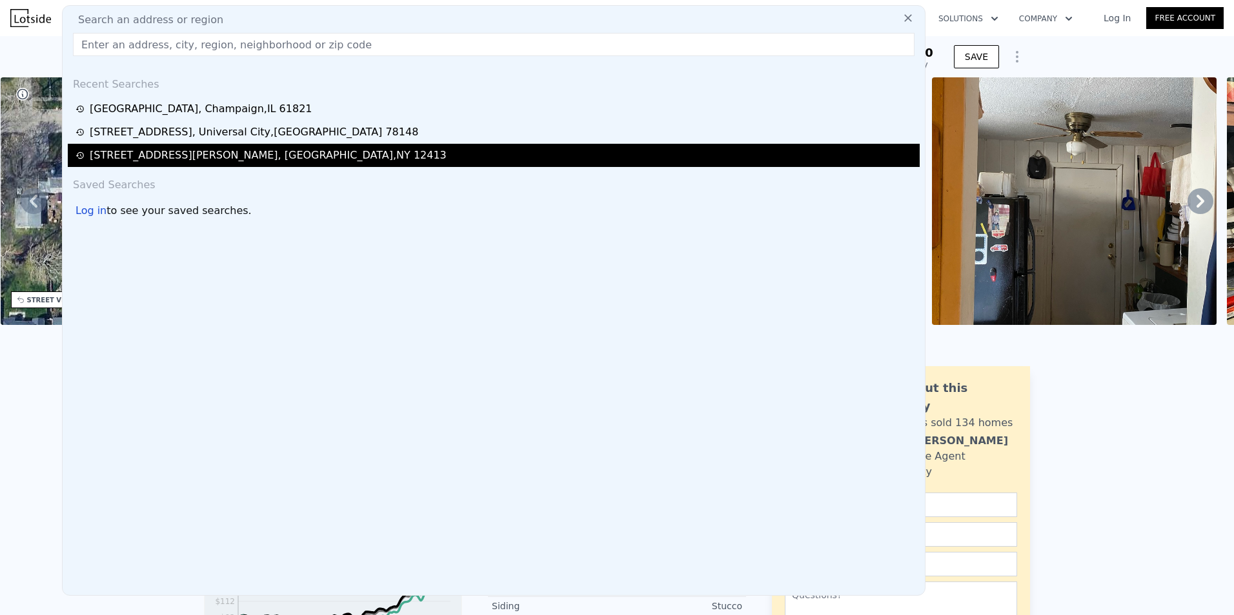
type input "[STREET_ADDRESS][PERSON_NAME][PERSON_NAME]"
